Goal: Information Seeking & Learning: Learn about a topic

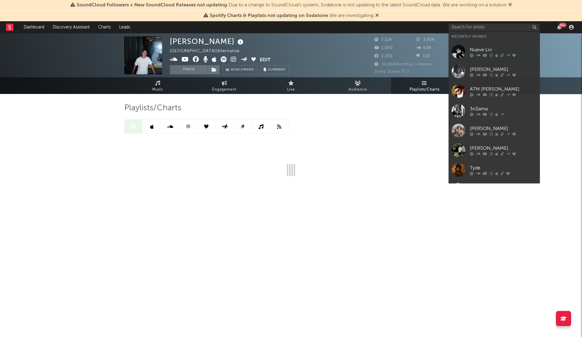
click at [462, 26] on input "text" at bounding box center [493, 28] width 91 height 8
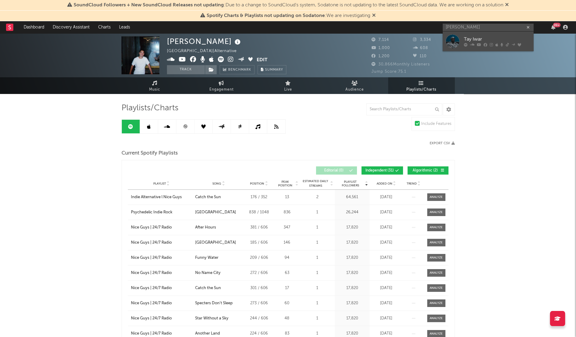
type input "[PERSON_NAME]"
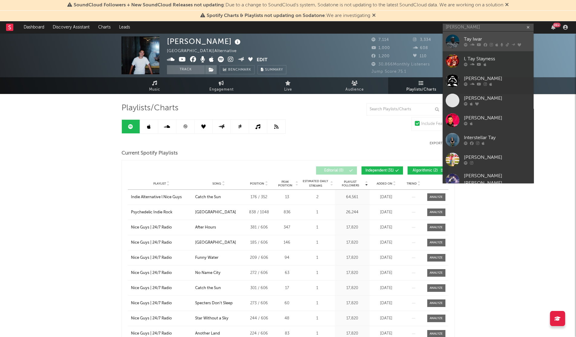
click at [489, 37] on div "Tay Iwar" at bounding box center [497, 39] width 67 height 7
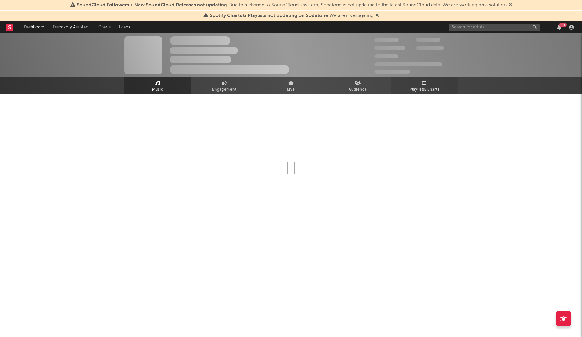
click at [427, 87] on span "Playlists/Charts" at bounding box center [424, 89] width 30 height 7
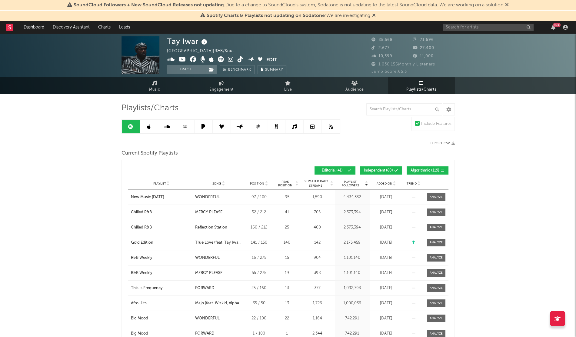
click at [380, 183] on span "Added On" at bounding box center [385, 184] width 16 height 4
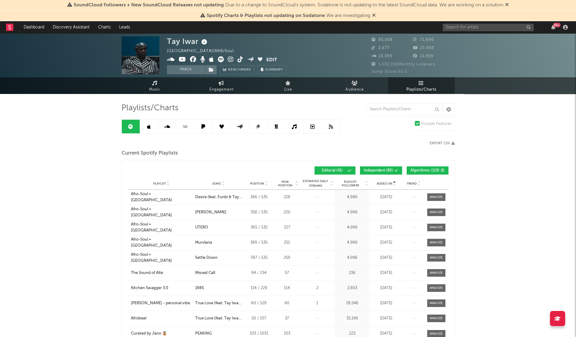
click at [380, 183] on span "Added On" at bounding box center [385, 184] width 16 height 4
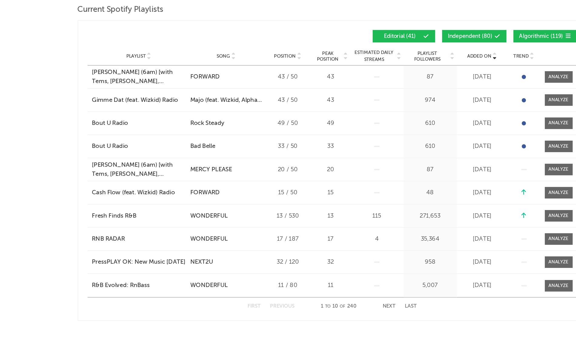
scroll to position [48, 0]
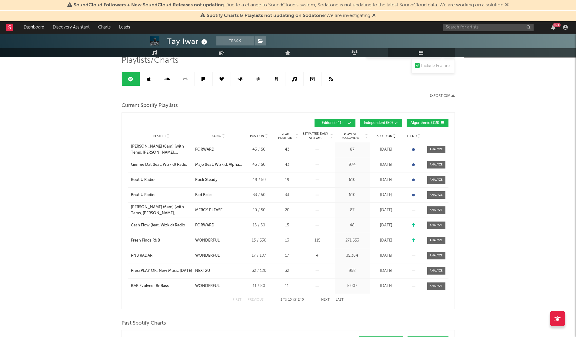
click at [145, 78] on link at bounding box center [149, 79] width 18 height 14
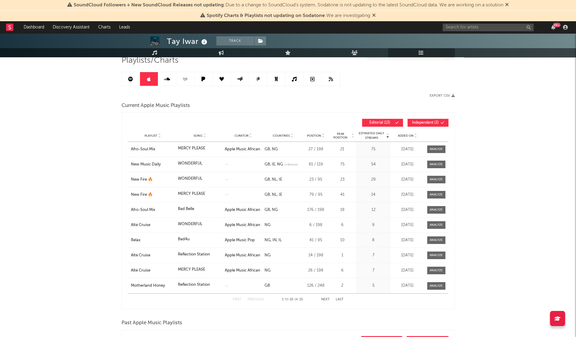
click at [400, 138] on div "Playlist Song Curator Genre Countries Country Chart Type Position Peak Position…" at bounding box center [288, 136] width 321 height 12
click at [402, 136] on span "Added On" at bounding box center [406, 136] width 16 height 4
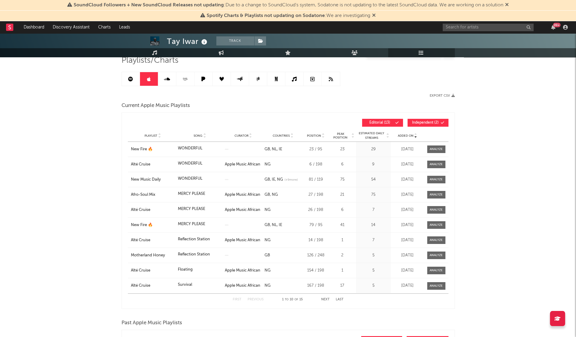
click at [402, 136] on span "Added On" at bounding box center [406, 136] width 16 height 4
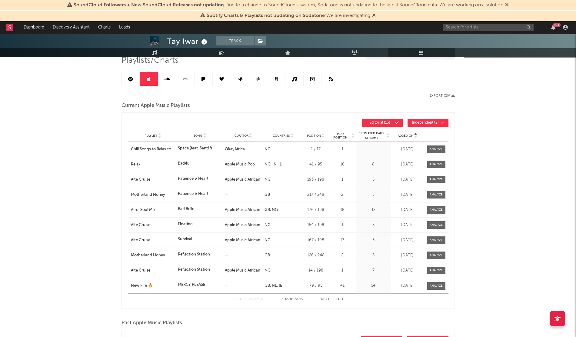
click at [402, 136] on span "Added On" at bounding box center [406, 136] width 16 height 4
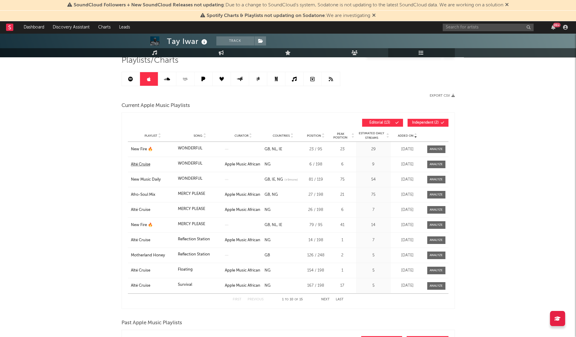
scroll to position [48, 0]
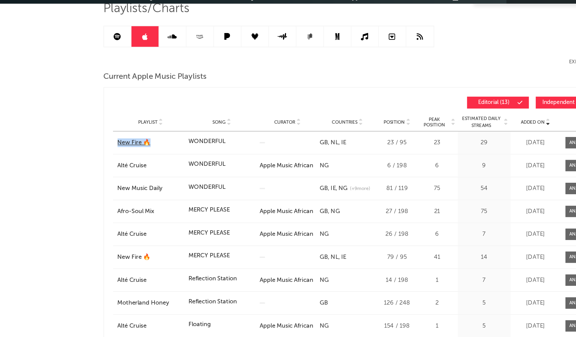
drag, startPoint x: 127, startPoint y: 149, endPoint x: 152, endPoint y: 146, distance: 25.1
click at [152, 146] on div "Added On Playlist Song Curator Countries Position Peak Position Estimated Daily…" at bounding box center [288, 210] width 333 height 196
copy div "New Fire 🔥 Song"
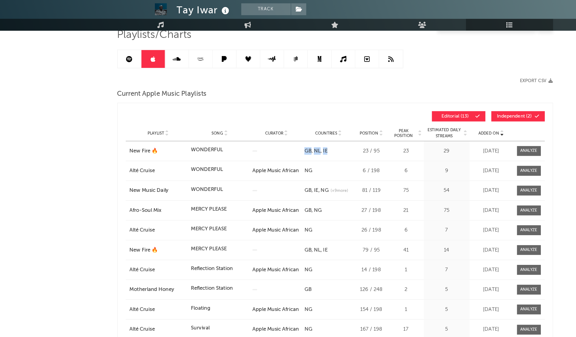
drag, startPoint x: 289, startPoint y: 148, endPoint x: 265, endPoint y: 152, distance: 24.1
click at [265, 152] on div "GB NL IE" at bounding box center [283, 149] width 37 height 6
copy div "GB NL IE"
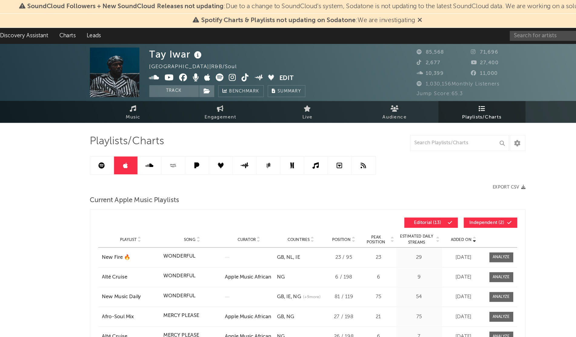
click at [459, 32] on div "99 +" at bounding box center [506, 27] width 127 height 12
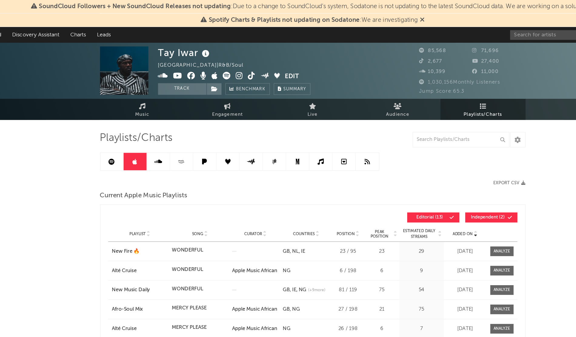
click at [452, 23] on div "99 +" at bounding box center [506, 27] width 127 height 12
click at [453, 25] on input "text" at bounding box center [488, 28] width 91 height 8
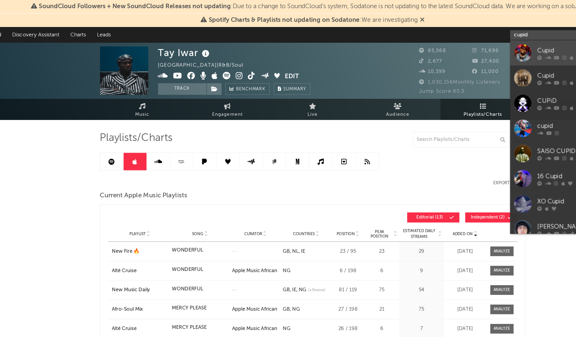
type input "cupid"
click at [457, 42] on div at bounding box center [453, 42] width 14 height 14
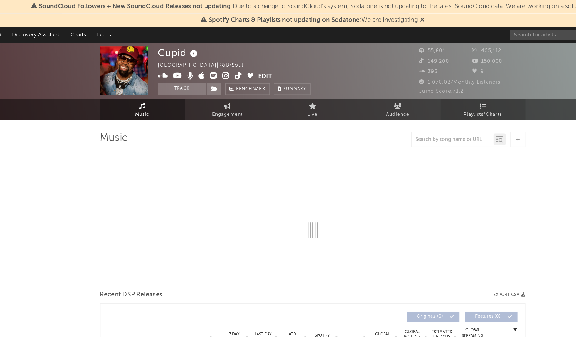
click at [423, 78] on link "Playlists/Charts" at bounding box center [421, 85] width 67 height 17
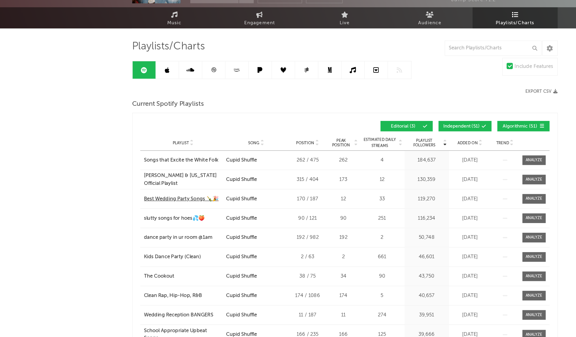
scroll to position [5, 0]
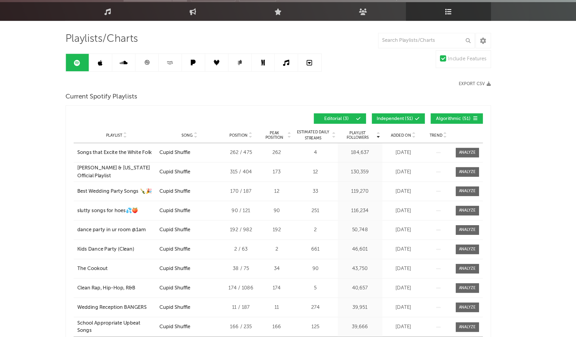
click at [385, 178] on span "Added On" at bounding box center [385, 179] width 16 height 4
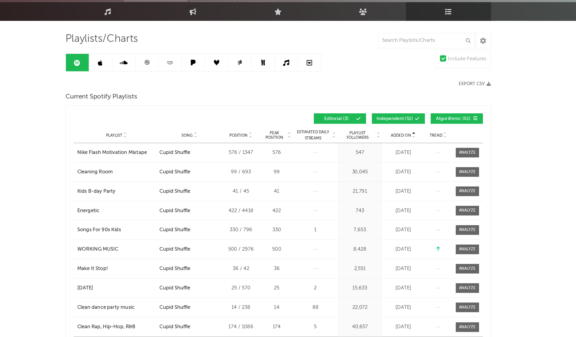
click at [385, 178] on span "Added On" at bounding box center [385, 179] width 16 height 4
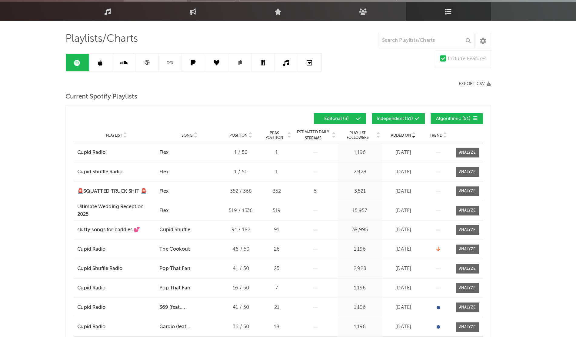
click at [149, 122] on icon at bounding box center [149, 122] width 4 height 5
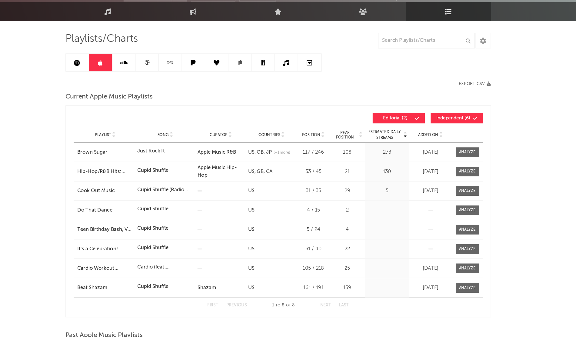
click at [404, 181] on div "Playlist Song Curator Genre Countries Country Chart Type Position Peak Position…" at bounding box center [288, 179] width 321 height 12
click at [405, 182] on div "Playlist Song Curator Genre Countries Country Chart Type Position Peak Position…" at bounding box center [288, 179] width 321 height 12
click at [404, 180] on span "Added On" at bounding box center [406, 179] width 16 height 4
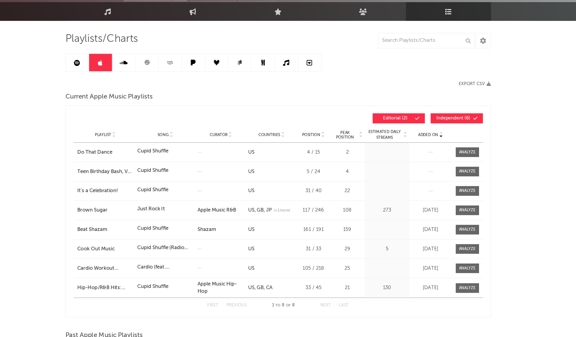
click at [404, 180] on span "Added On" at bounding box center [406, 179] width 16 height 4
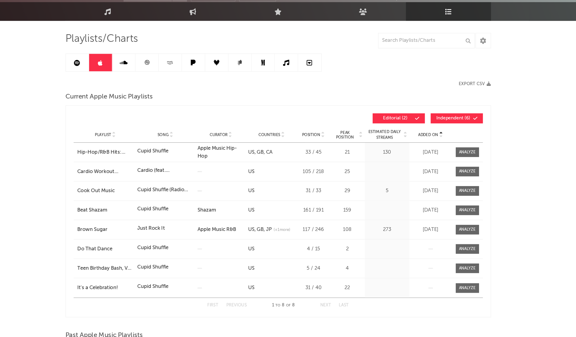
click at [404, 180] on span "Added On" at bounding box center [406, 179] width 16 height 4
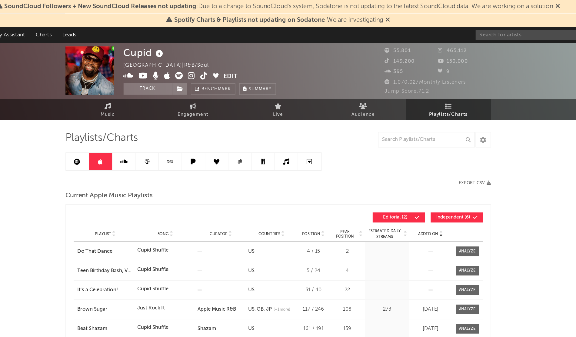
click at [458, 31] on div "99 +" at bounding box center [506, 27] width 127 height 12
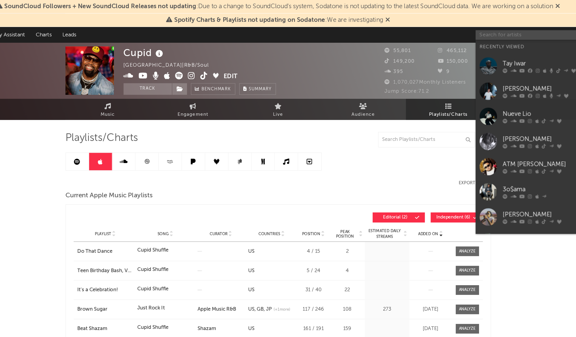
click at [447, 24] on input "text" at bounding box center [488, 28] width 91 height 8
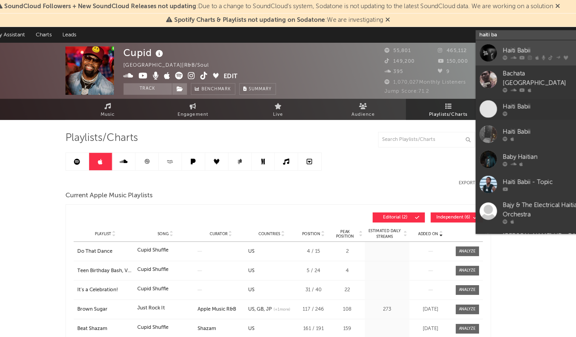
type input "haiti ba"
click at [454, 39] on div at bounding box center [453, 42] width 14 height 14
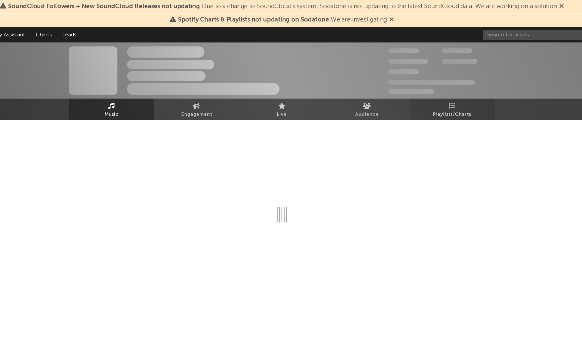
click at [433, 90] on span "Playlists/Charts" at bounding box center [424, 89] width 30 height 7
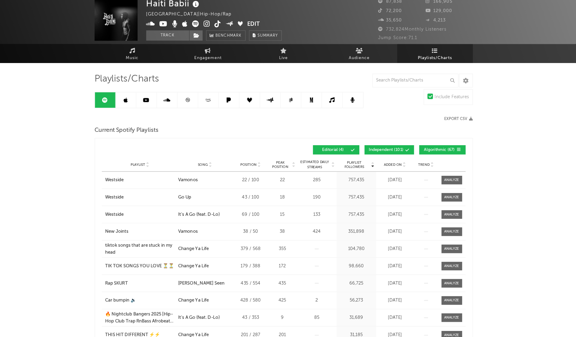
click at [382, 183] on span "Added On" at bounding box center [385, 184] width 16 height 4
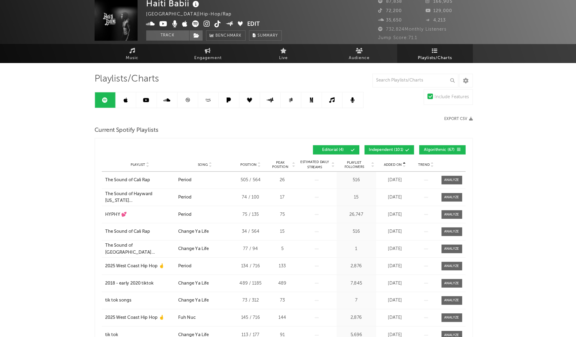
click at [382, 183] on span "Added On" at bounding box center [385, 184] width 16 height 4
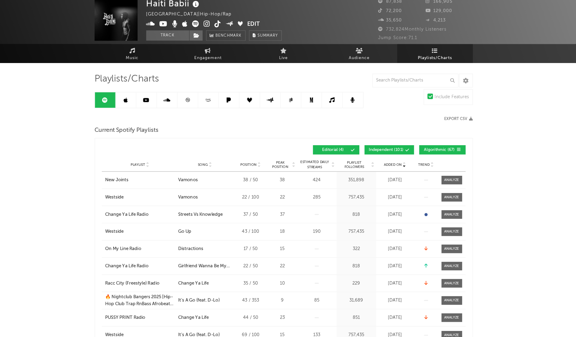
click at [150, 126] on icon at bounding box center [149, 126] width 4 height 5
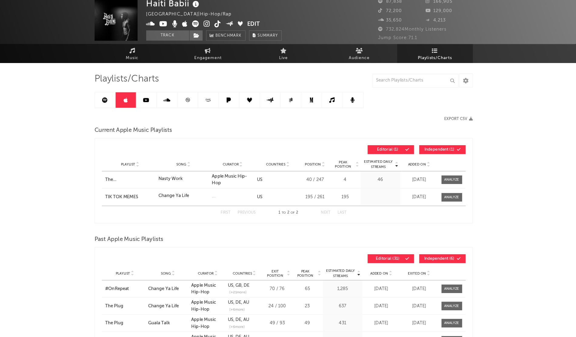
click at [402, 182] on span "Added On" at bounding box center [406, 184] width 16 height 4
